Goal: Find contact information: Find contact information

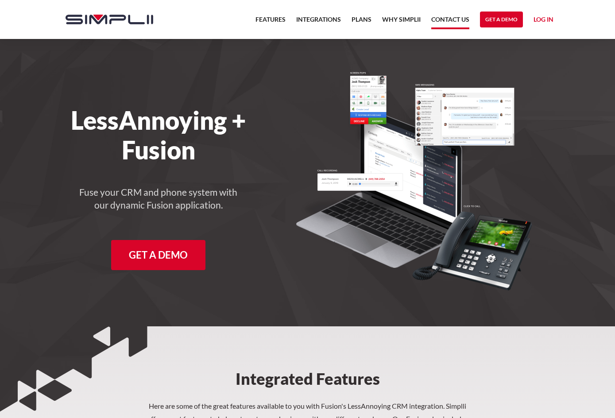
click at [452, 17] on link "Contact US" at bounding box center [450, 21] width 38 height 15
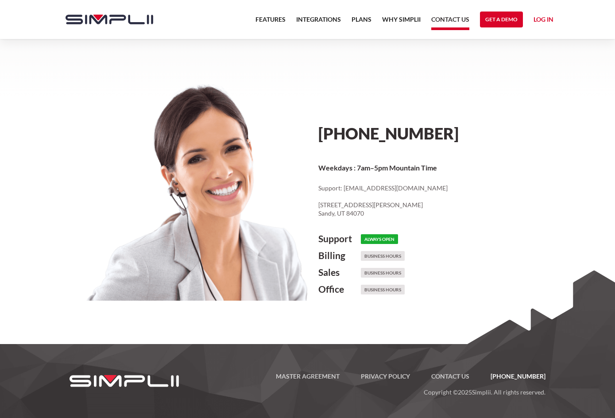
scroll to position [88, 0]
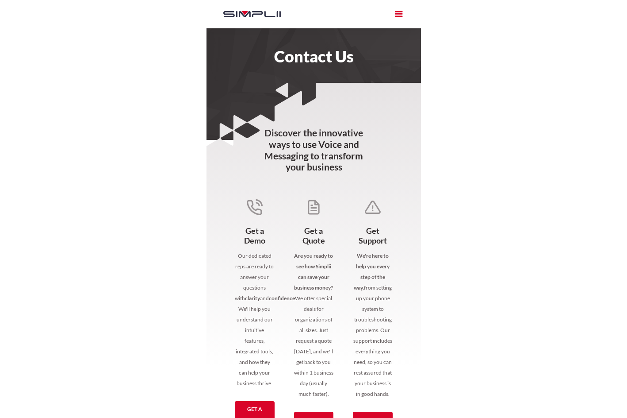
scroll to position [177, 0]
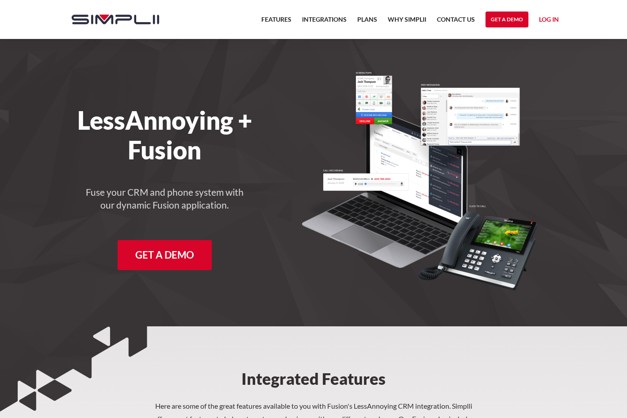
click at [423, 348] on h2 "Integrated Features" at bounding box center [314, 362] width 276 height 73
